Goal: Task Accomplishment & Management: Use online tool/utility

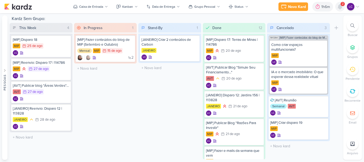
click at [341, 7] on icon at bounding box center [340, 6] width 4 height 5
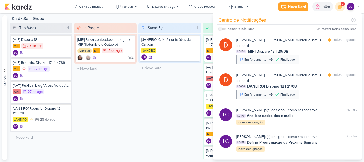
click at [338, 27] on div "marcar todas como lidas" at bounding box center [339, 28] width 35 height 5
click at [140, 107] on div "Stand-By 1 Mover Para Esquerda Mover Para Direita [GEOGRAPHIC_DATA] [JANEIRO] C…" at bounding box center [169, 91] width 63 height 136
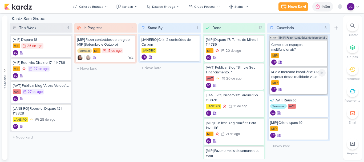
click at [316, 77] on div "IA e o mercado imobiliário: O que esperar dessa realidade vitual" at bounding box center [298, 75] width 54 height 10
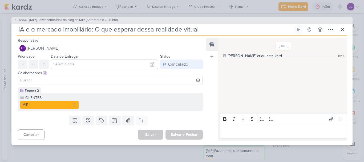
click at [186, 3] on div "SK1264 [MIP] Fazer conteúdos do blog de MIP (Setembro e Outubro) IA [PERSON_NAM…" at bounding box center [182, 81] width 364 height 162
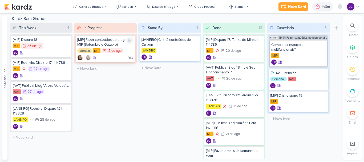
click at [108, 43] on div "[MIP] Fazer conteúdos do blog de MIP (Setembro e Outubro)" at bounding box center [105, 42] width 56 height 10
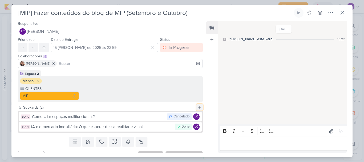
click at [199, 107] on icon at bounding box center [199, 107] width 4 height 4
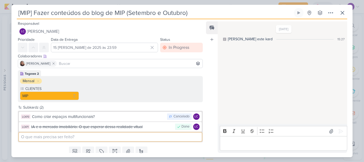
paste input "Comprar na planta, quais as vantagens?"
type input "Comprar na planta, quais as vantagens?"
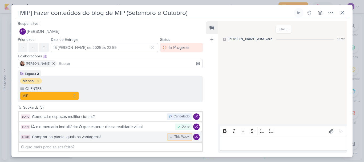
click at [177, 135] on div "This Week" at bounding box center [181, 136] width 15 height 5
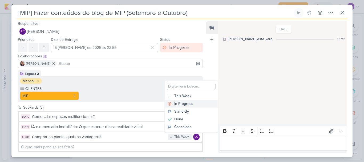
click at [189, 102] on div "In Progress" at bounding box center [183, 104] width 19 height 6
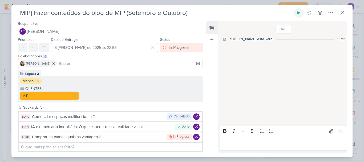
click at [298, 12] on icon at bounding box center [298, 12] width 3 height 3
